Goal: Information Seeking & Learning: Learn about a topic

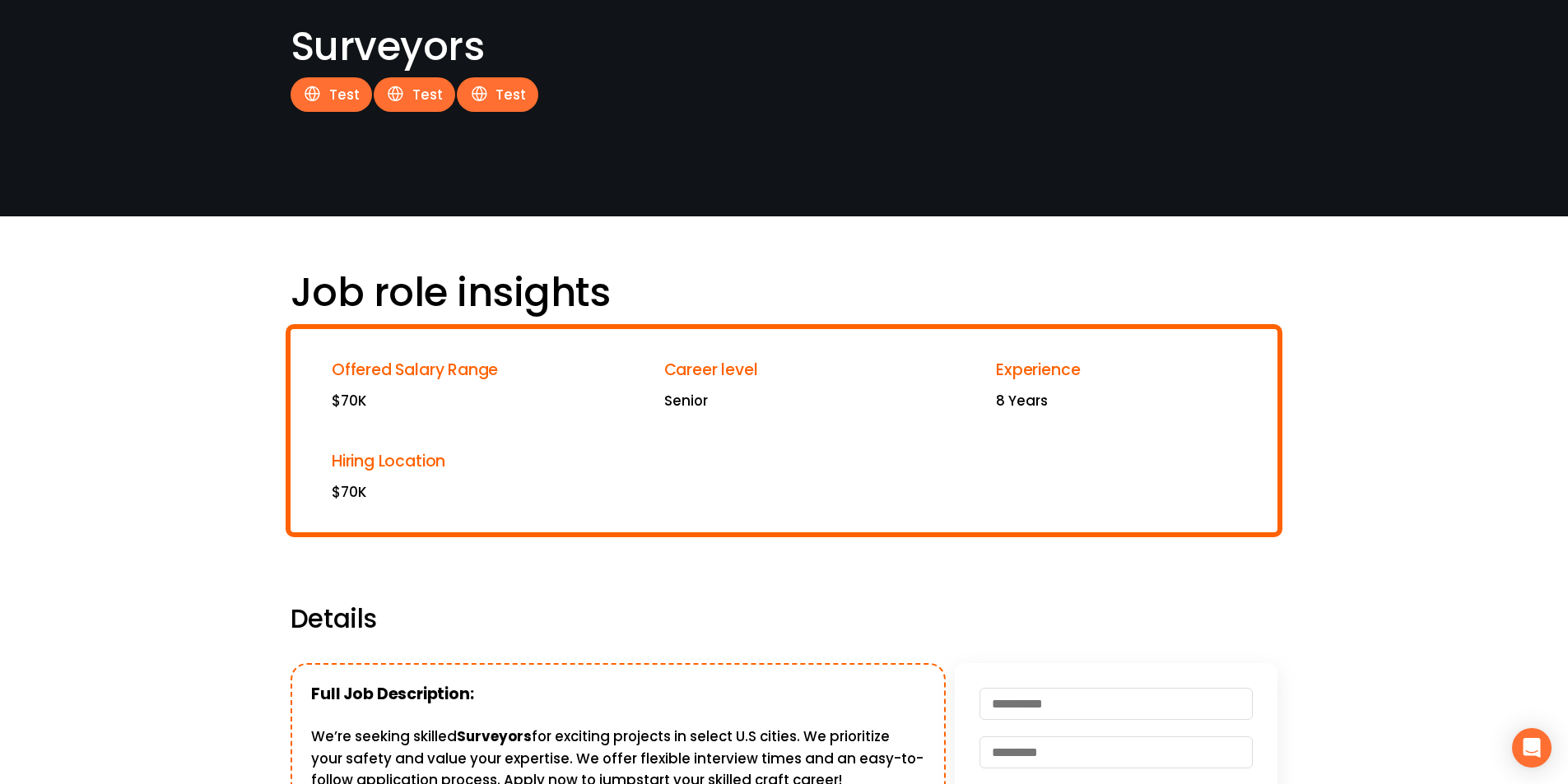
scroll to position [83, 0]
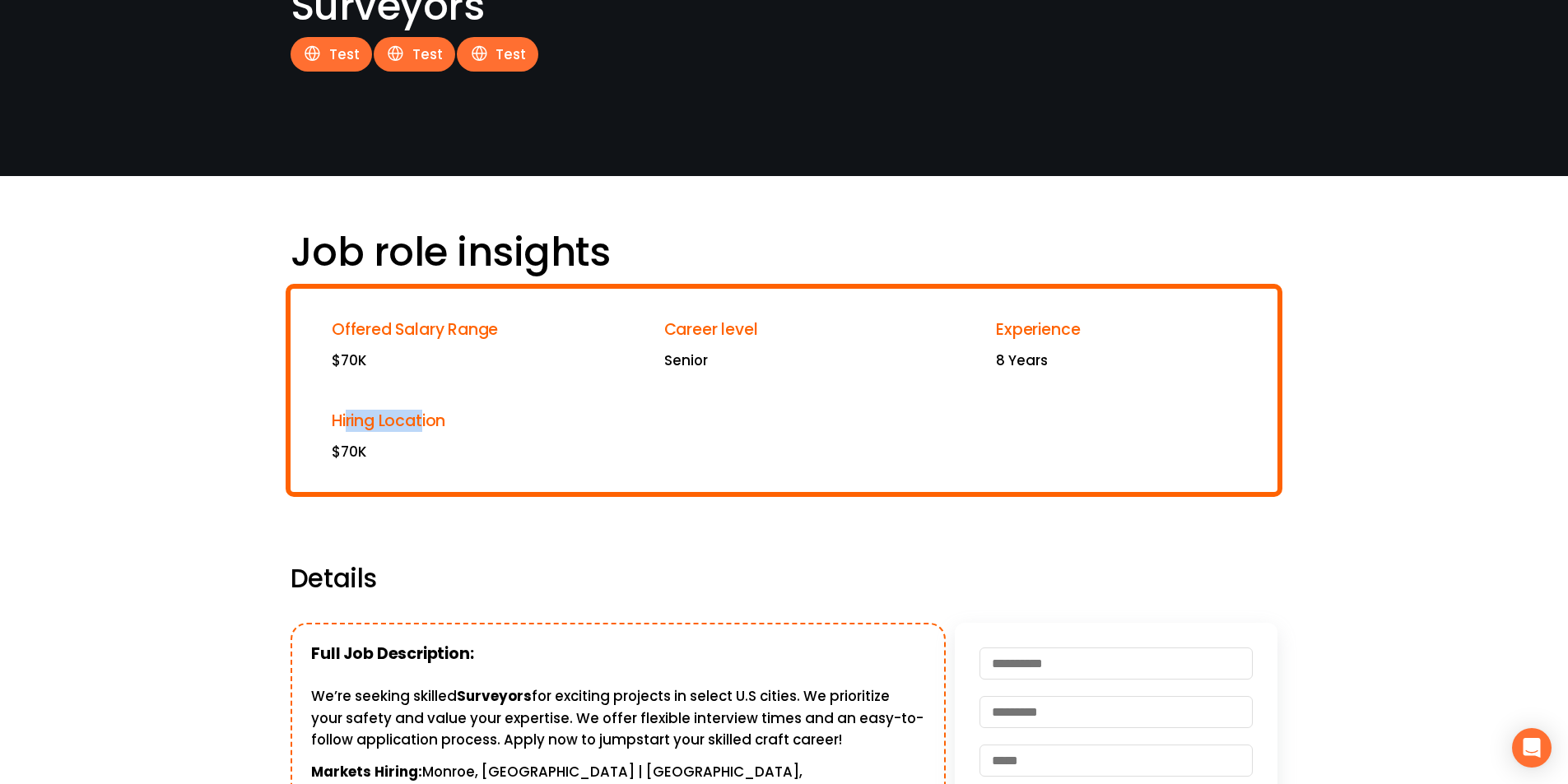
drag, startPoint x: 347, startPoint y: 416, endPoint x: 425, endPoint y: 426, distance: 78.6
click at [425, 426] on span "Hiring Location" at bounding box center [388, 421] width 113 height 23
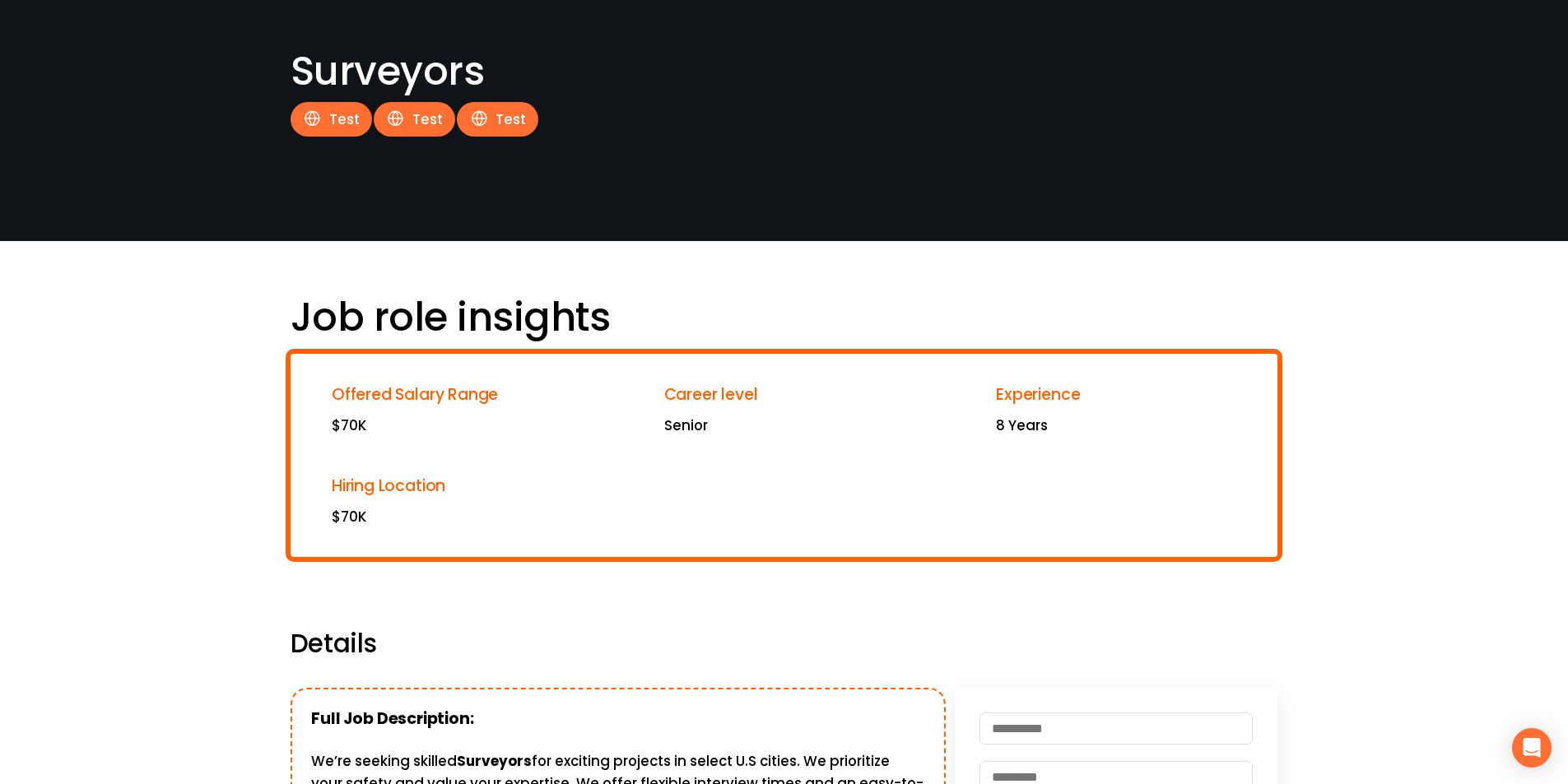
scroll to position [0, 0]
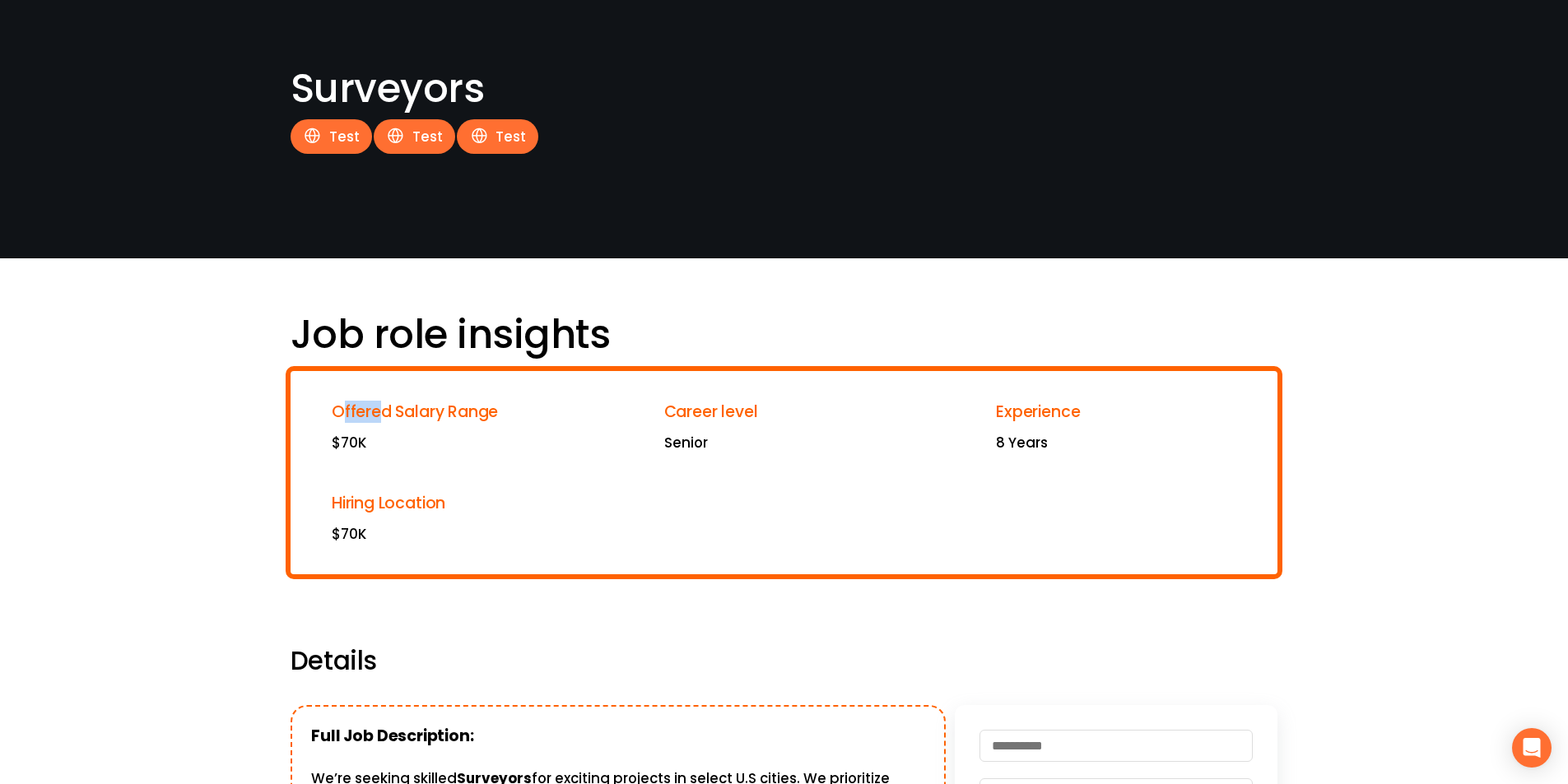
drag, startPoint x: 342, startPoint y: 417, endPoint x: 378, endPoint y: 420, distance: 36.1
click at [378, 420] on span "Offered Salary Range" at bounding box center [415, 412] width 166 height 23
drag, startPoint x: 340, startPoint y: 332, endPoint x: 344, endPoint y: 342, distance: 10.8
click at [344, 342] on h1 "Job role insights" at bounding box center [473, 334] width 364 height 48
drag, startPoint x: 469, startPoint y: 329, endPoint x: 609, endPoint y: 323, distance: 140.1
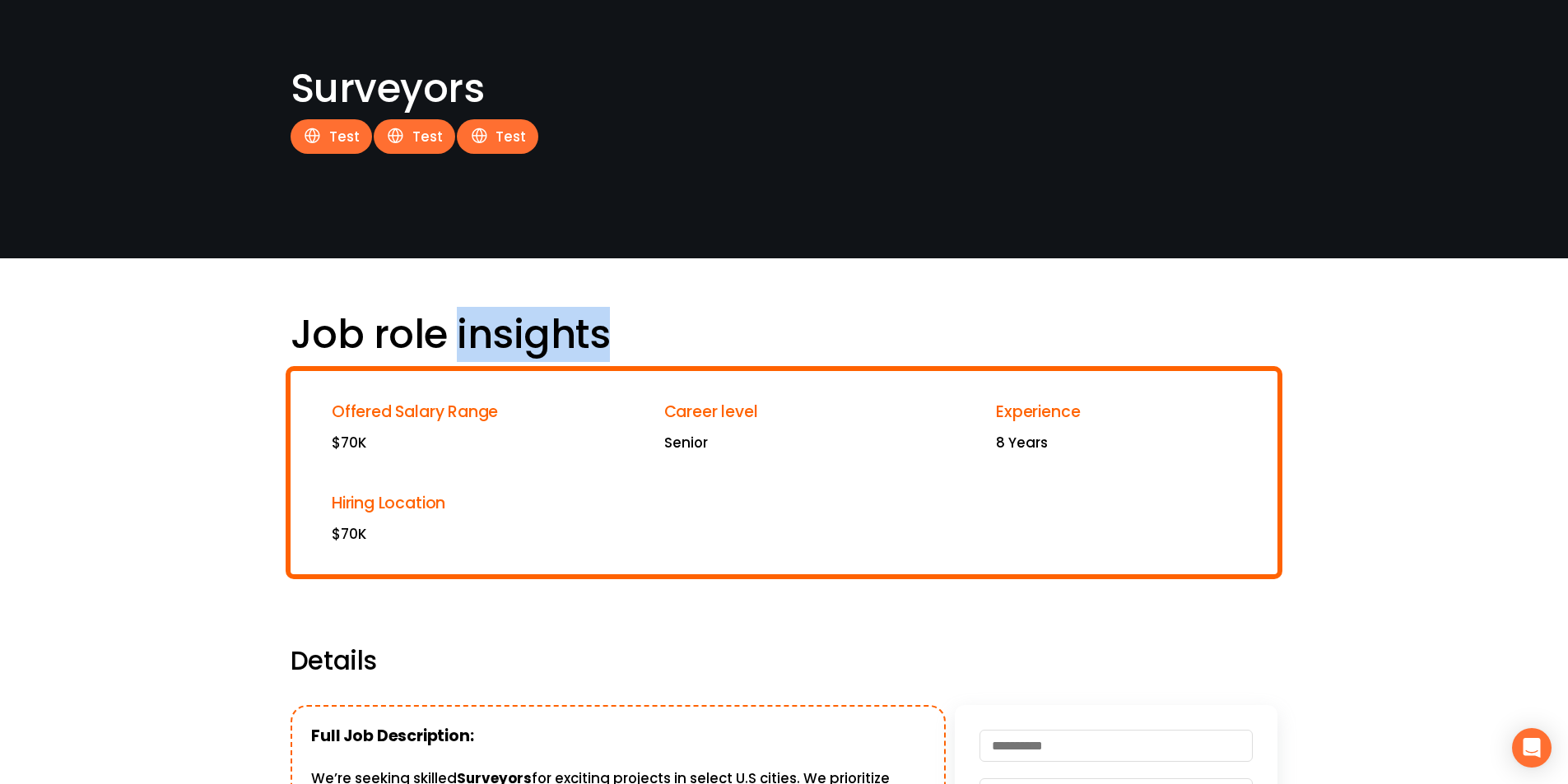
click at [609, 323] on h1 "Job role insights" at bounding box center [473, 334] width 364 height 48
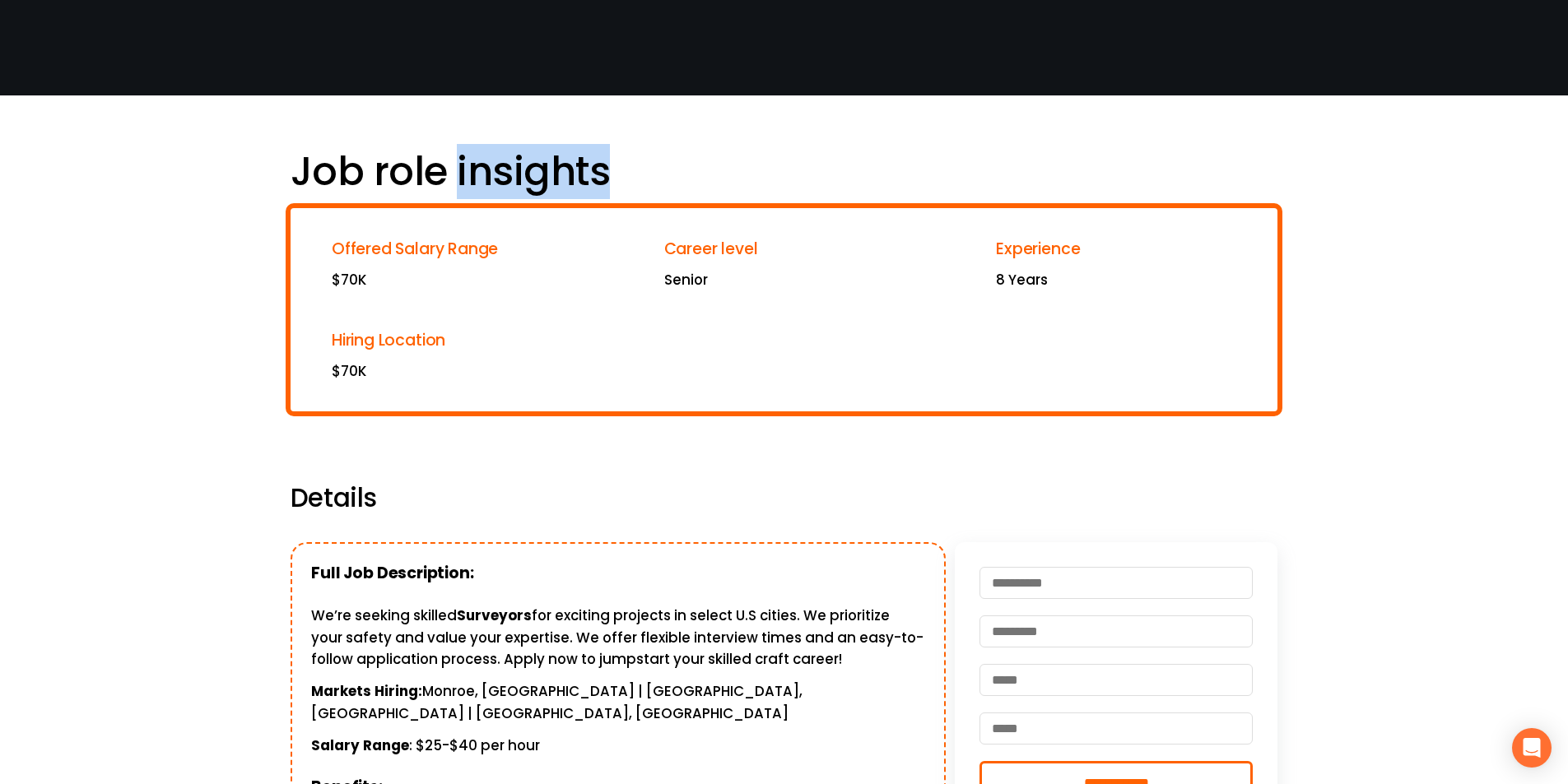
scroll to position [164, 0]
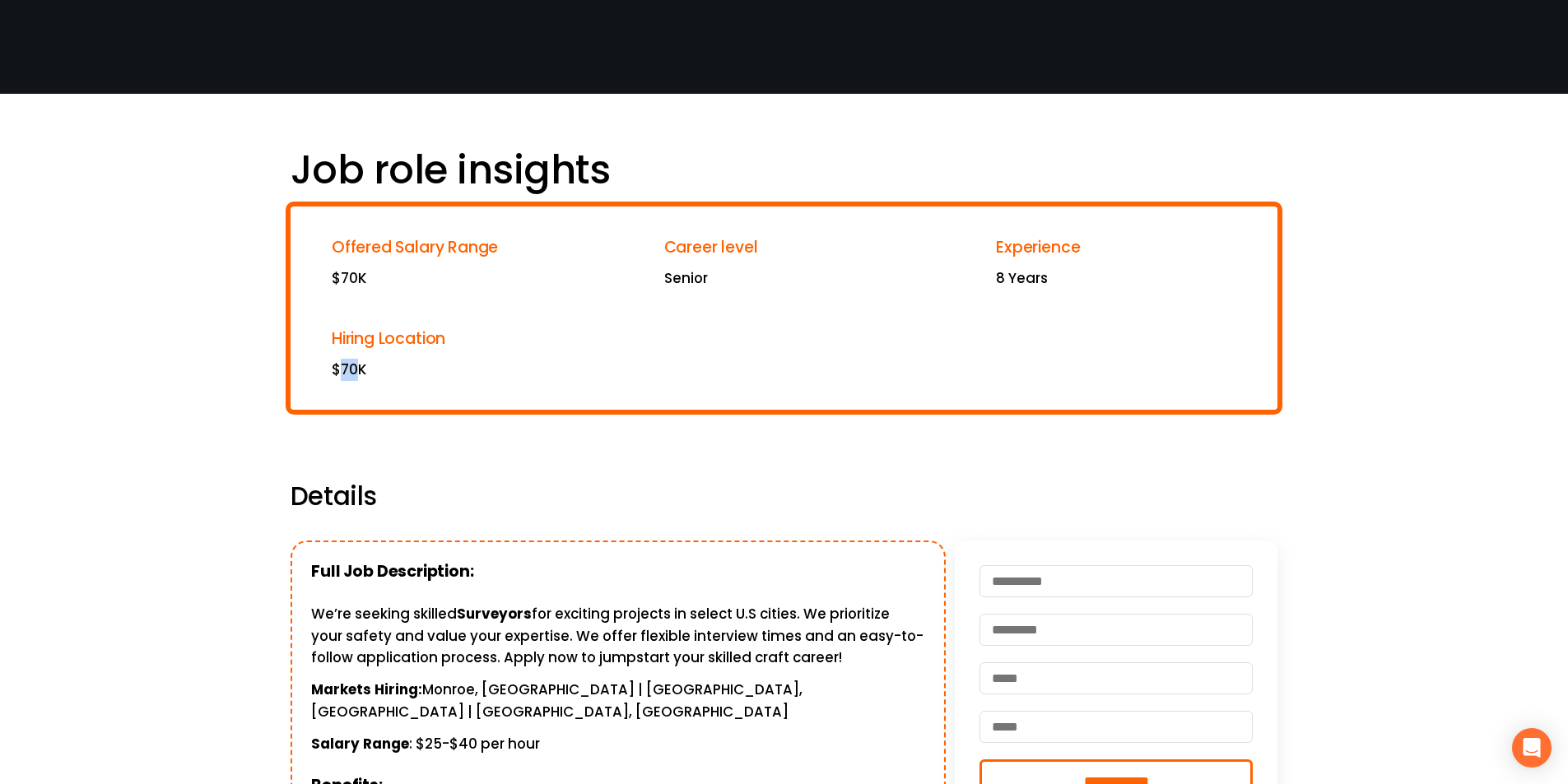
drag, startPoint x: 341, startPoint y: 374, endPoint x: 361, endPoint y: 380, distance: 20.9
click at [361, 380] on p "$70K" at bounding box center [452, 369] width 240 height 23
click at [333, 369] on p "$70K" at bounding box center [452, 369] width 240 height 23
drag, startPoint x: 333, startPoint y: 369, endPoint x: 402, endPoint y: 375, distance: 69.3
click at [402, 375] on p "$70K" at bounding box center [452, 369] width 240 height 23
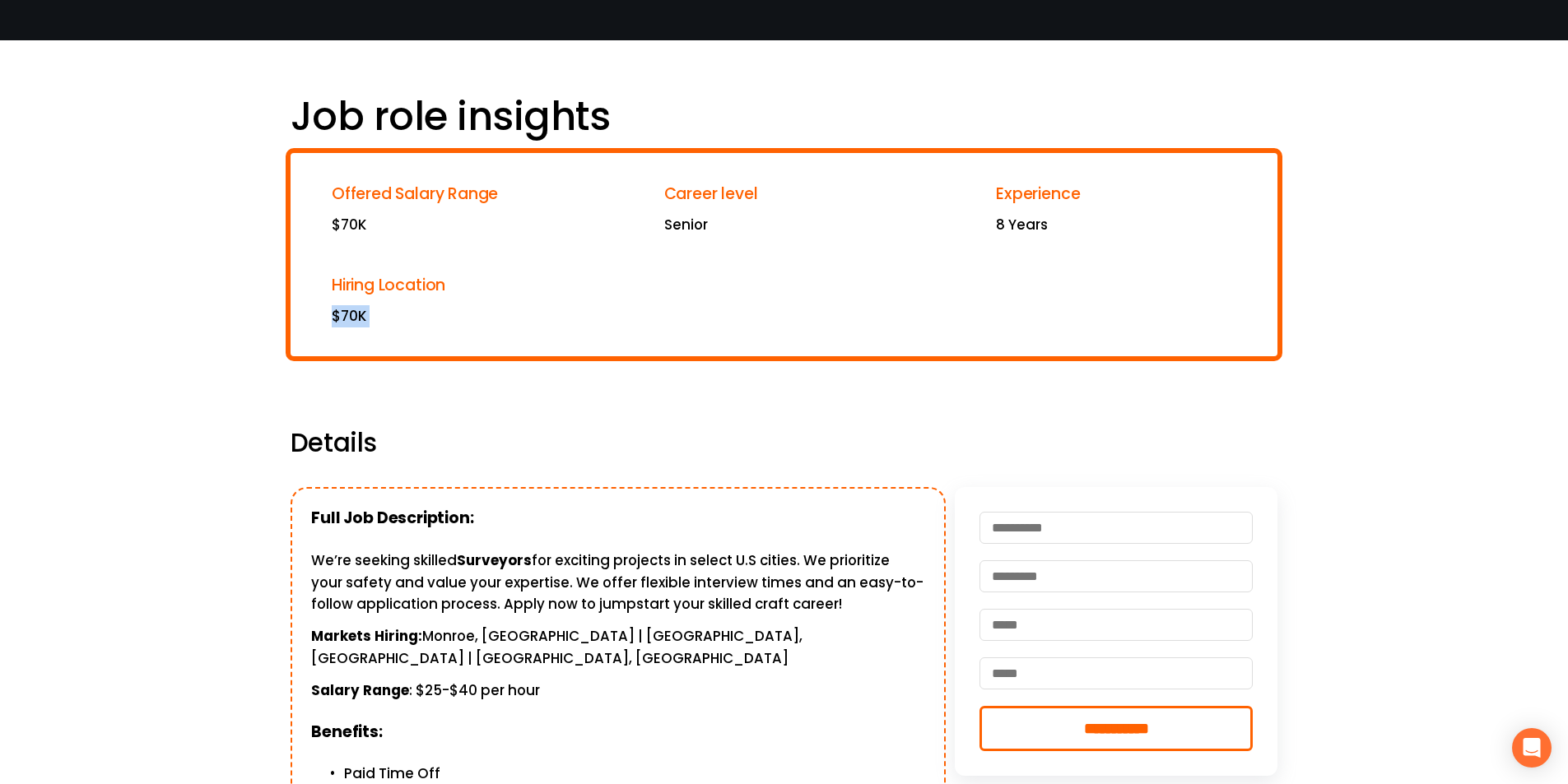
scroll to position [247, 0]
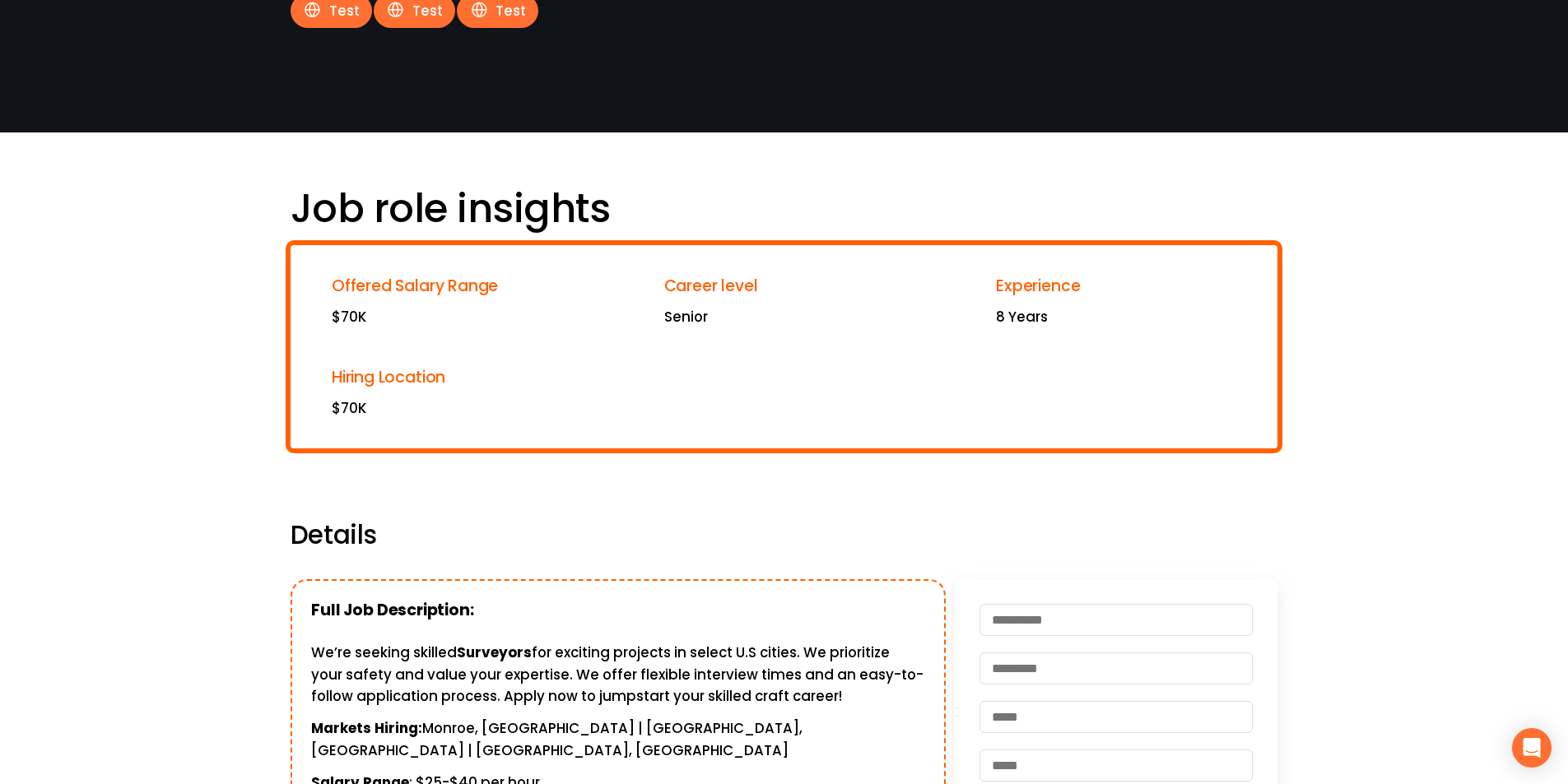
scroll to position [83, 0]
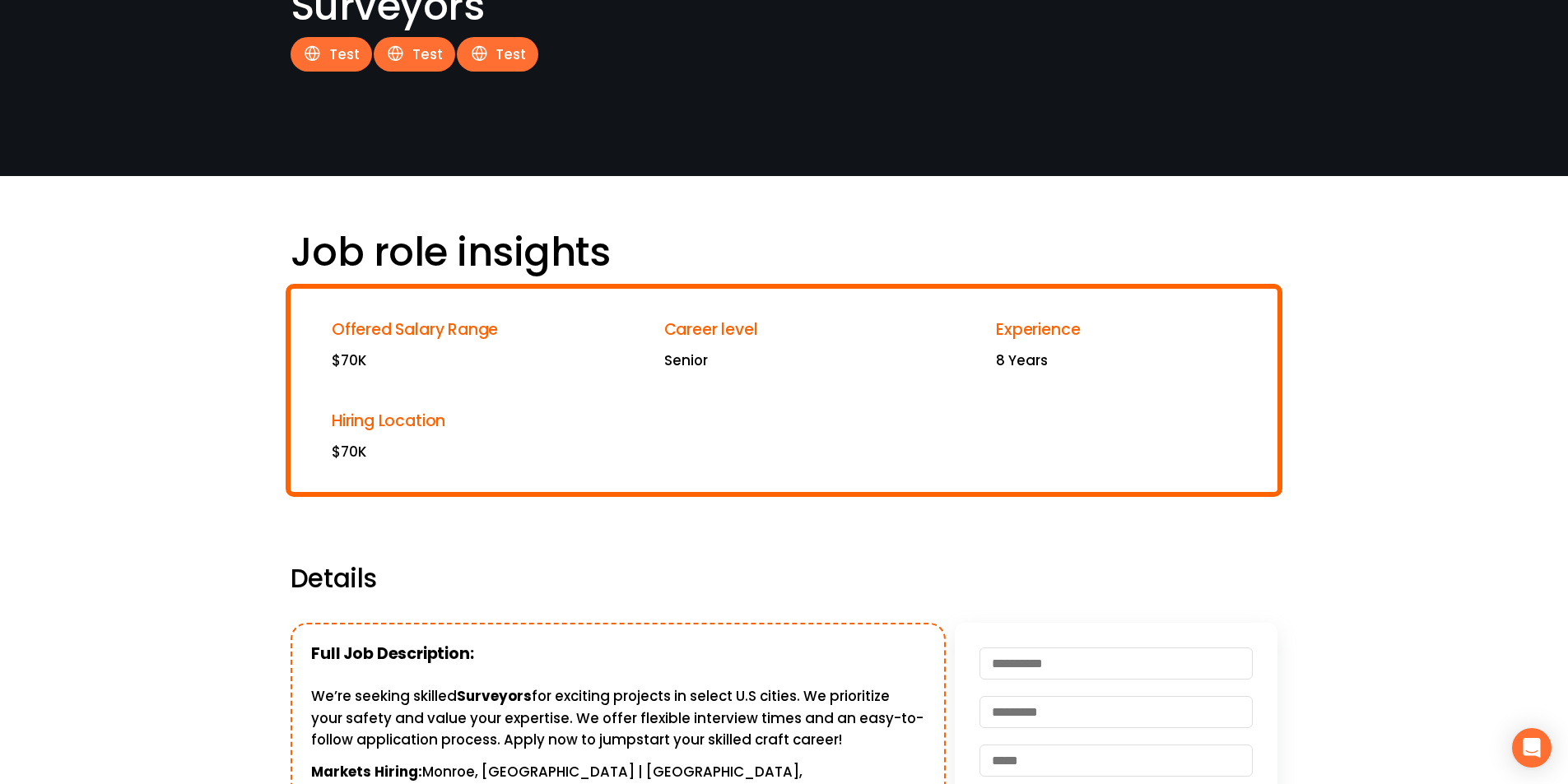
drag, startPoint x: 1406, startPoint y: 470, endPoint x: 1580, endPoint y: 388, distance: 192.4
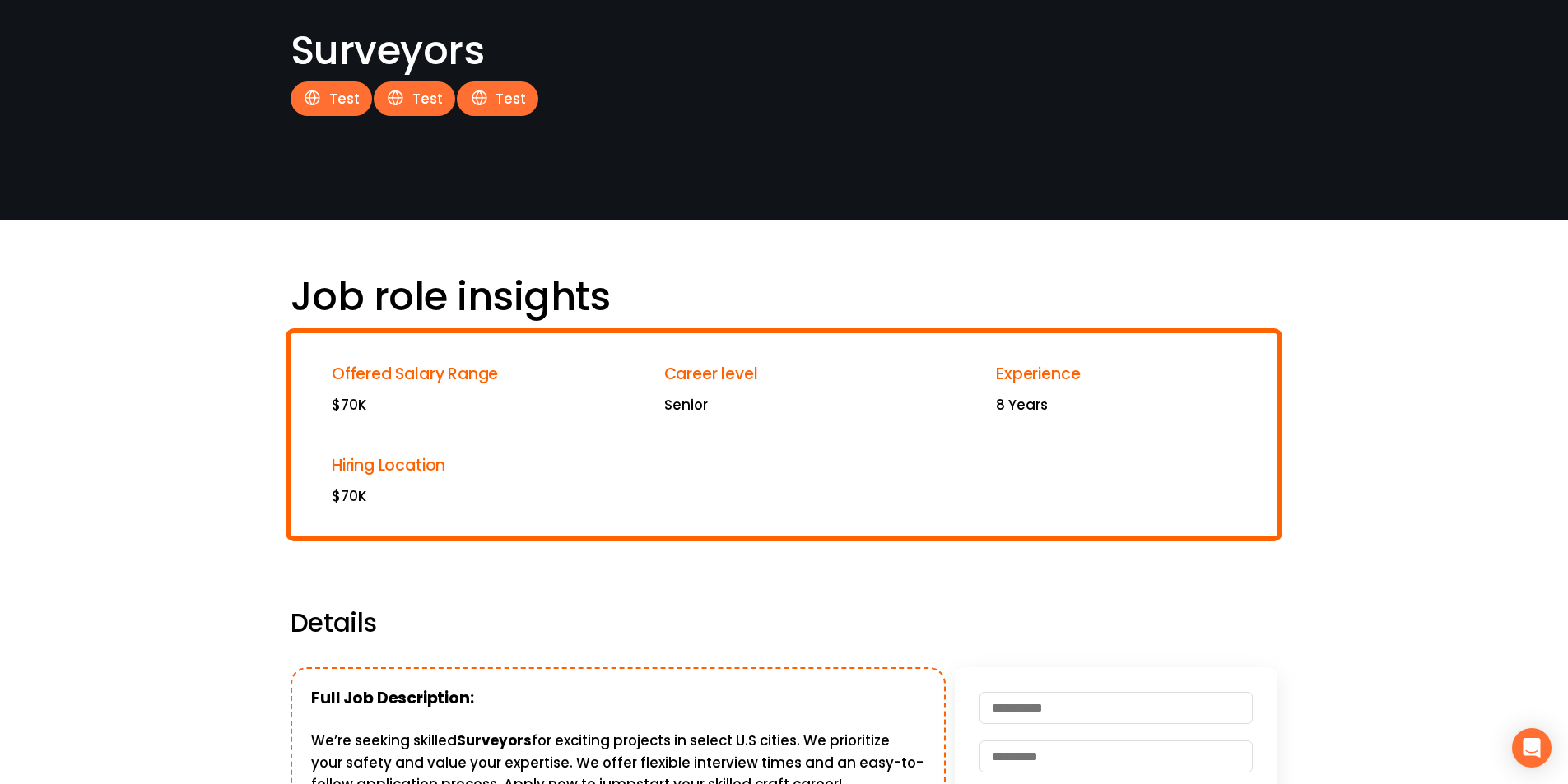
scroll to position [0, 0]
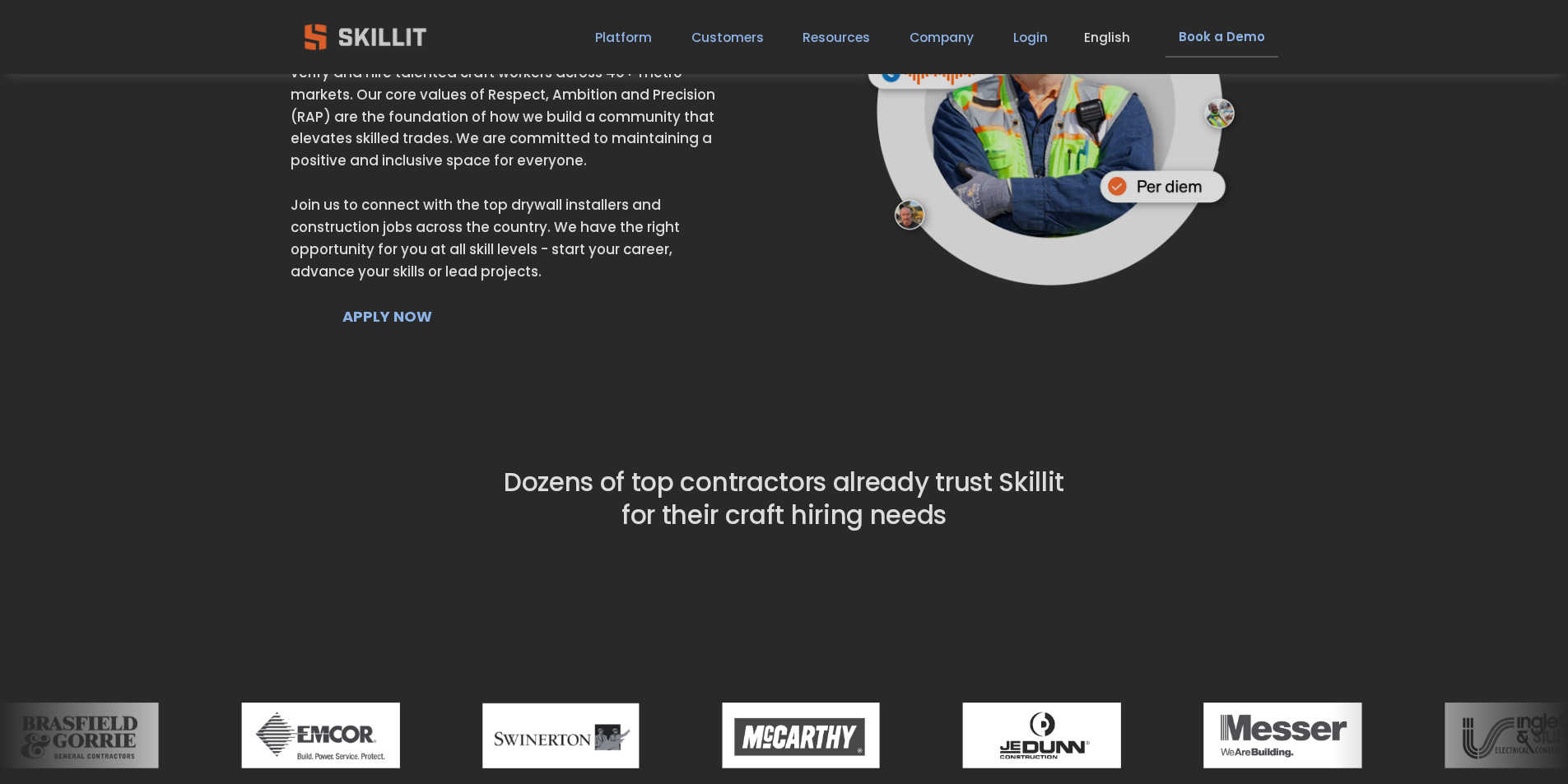
scroll to position [3868, 0]
